Goal: Complete application form

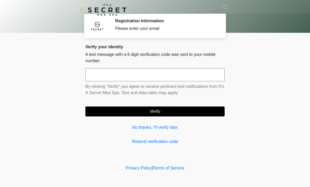
click at [143, 70] on input "text" at bounding box center [154, 74] width 139 height 13
type input "******"
click at [196, 108] on button "Verify" at bounding box center [154, 112] width 139 height 10
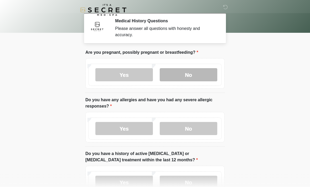
click at [200, 70] on label "No" at bounding box center [188, 74] width 57 height 13
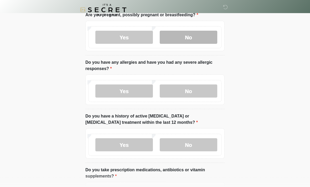
scroll to position [38, 0]
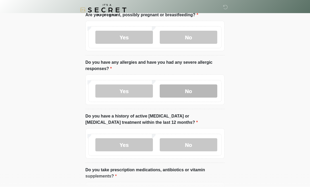
click at [209, 95] on label "No" at bounding box center [188, 90] width 57 height 13
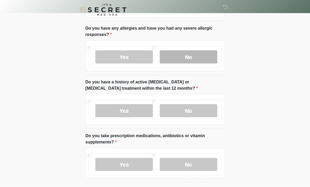
scroll to position [75, 0]
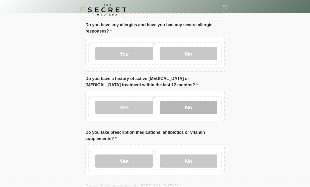
click at [198, 108] on label "No" at bounding box center [188, 107] width 57 height 13
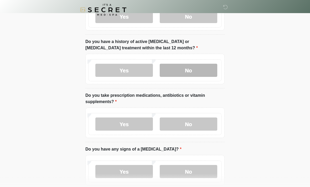
scroll to position [119, 0]
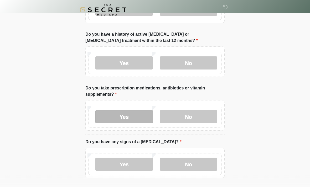
click at [139, 112] on label "Yes" at bounding box center [123, 116] width 57 height 13
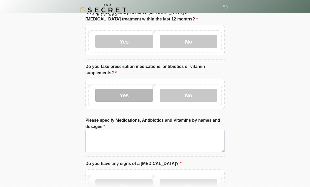
scroll to position [140, 0]
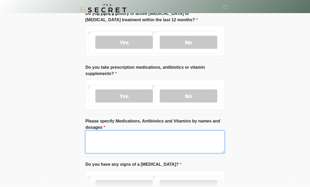
click at [192, 146] on textarea "Please specify Medications, Antibiotics and Vitamins by names and dosages" at bounding box center [154, 142] width 139 height 23
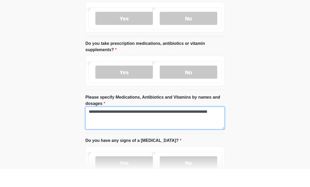
scroll to position [149, 0]
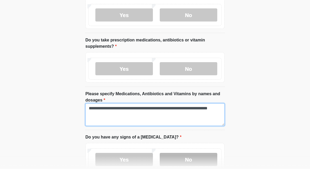
type textarea "**********"
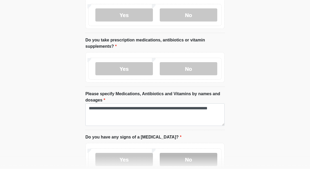
click at [180, 171] on label "No" at bounding box center [188, 177] width 57 height 13
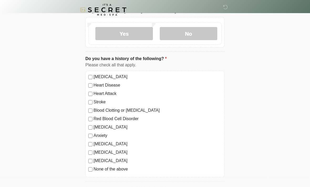
scroll to position [294, 0]
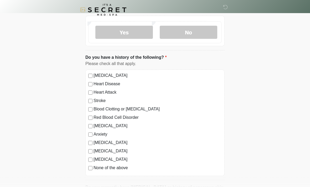
click at [108, 126] on label "[MEDICAL_DATA]" at bounding box center [157, 126] width 128 height 6
click at [103, 134] on label "Anxiety" at bounding box center [157, 134] width 128 height 6
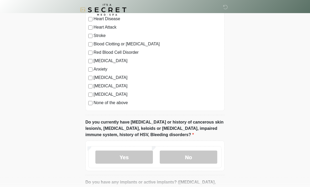
scroll to position [360, 0]
click at [196, 155] on label "No" at bounding box center [188, 157] width 57 height 13
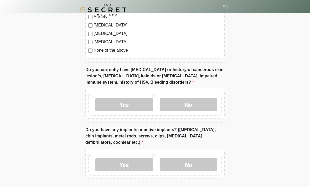
scroll to position [414, 0]
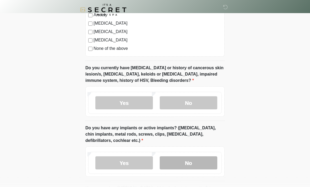
click at [206, 164] on label "No" at bounding box center [188, 163] width 57 height 13
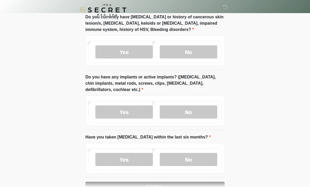
scroll to position [468, 0]
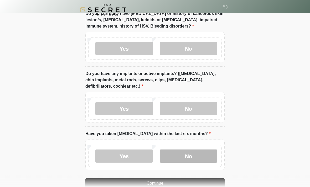
click at [192, 152] on label "No" at bounding box center [188, 156] width 57 height 13
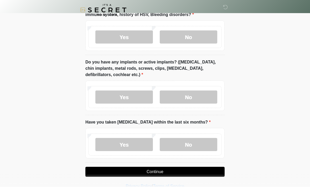
click at [200, 170] on button "Continue" at bounding box center [154, 172] width 139 height 10
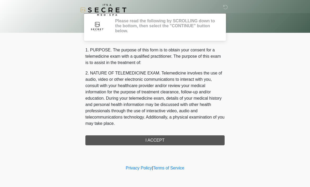
scroll to position [0, 0]
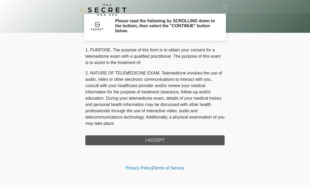
click at [177, 141] on div "1. PURPOSE. The purpose of this form is to obtain your consent for a telemedici…" at bounding box center [154, 96] width 139 height 98
click at [151, 138] on div "1. PURPOSE. The purpose of this form is to obtain your consent for a telemedici…" at bounding box center [154, 96] width 139 height 98
click at [166, 140] on div "1. PURPOSE. The purpose of this form is to obtain your consent for a telemedici…" at bounding box center [154, 96] width 139 height 98
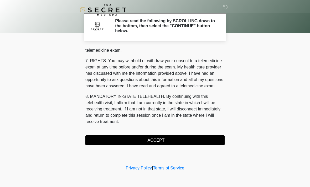
scroll to position [222, 0]
click at [155, 142] on button "I ACCEPT" at bounding box center [154, 140] width 139 height 10
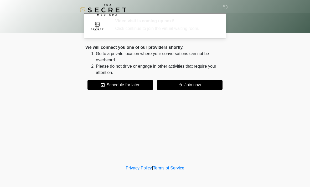
scroll to position [0, 0]
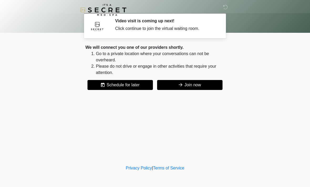
click at [185, 86] on button "Join now" at bounding box center [189, 85] width 65 height 10
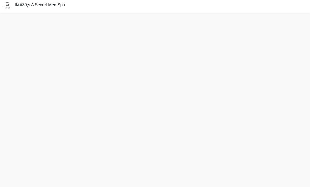
scroll to position [18, 0]
